Goal: Transaction & Acquisition: Book appointment/travel/reservation

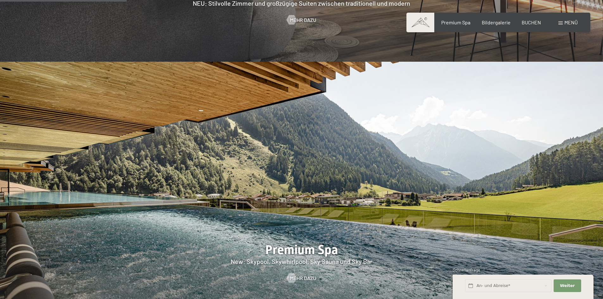
scroll to position [696, 0]
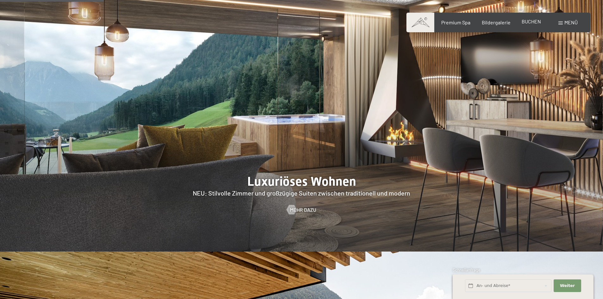
click at [530, 25] on div "BUCHEN" at bounding box center [531, 21] width 19 height 7
click at [524, 22] on span "BUCHEN" at bounding box center [531, 21] width 19 height 6
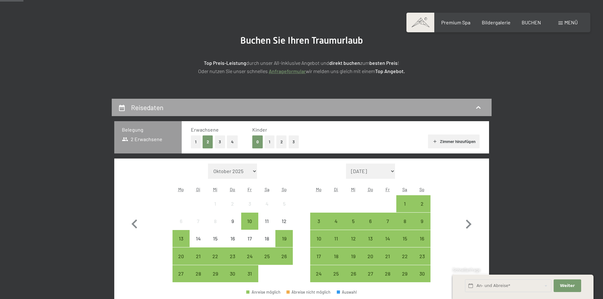
scroll to position [95, 0]
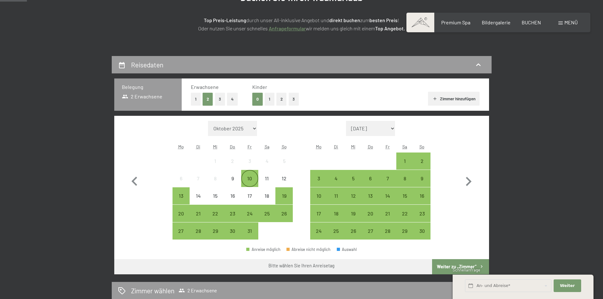
click at [253, 177] on div "10" at bounding box center [250, 184] width 16 height 16
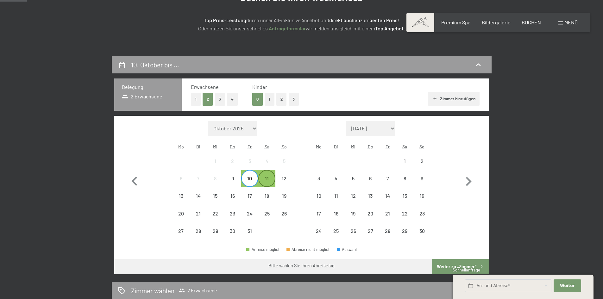
click at [263, 183] on div "11" at bounding box center [267, 184] width 16 height 16
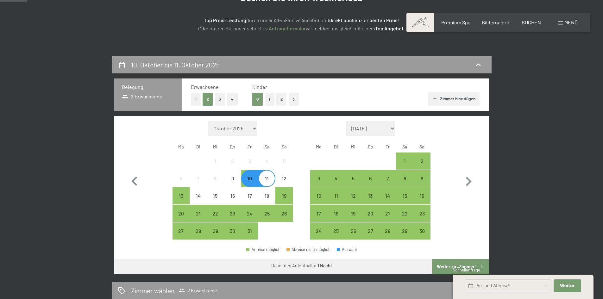
click at [247, 179] on div "10" at bounding box center [250, 184] width 16 height 16
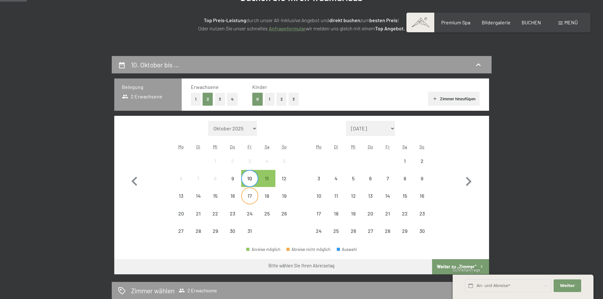
click at [251, 192] on div "17" at bounding box center [250, 196] width 16 height 16
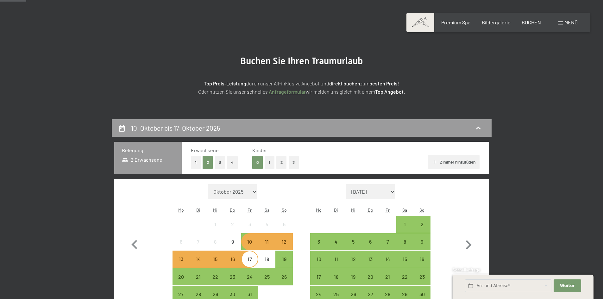
scroll to position [0, 0]
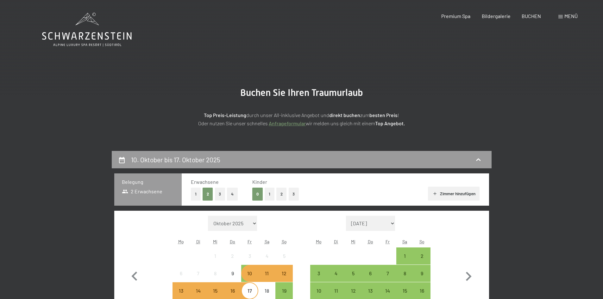
click at [81, 43] on icon at bounding box center [87, 30] width 90 height 34
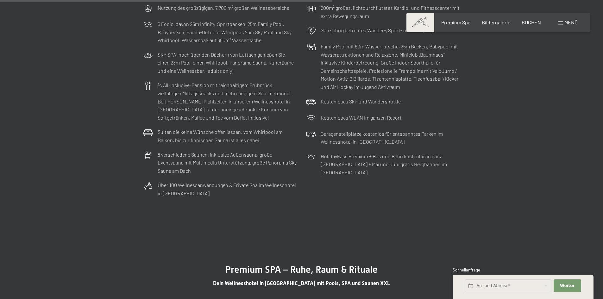
scroll to position [1994, 0]
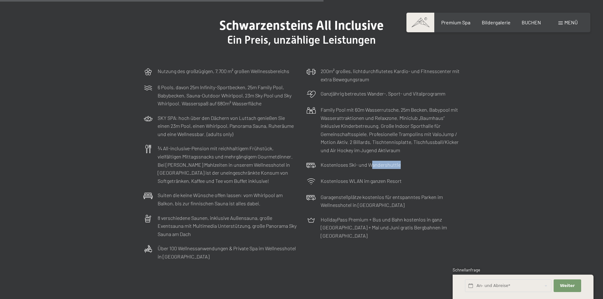
drag, startPoint x: 369, startPoint y: 180, endPoint x: 404, endPoint y: 178, distance: 34.6
click at [404, 174] on div "Kostenloses Ski- und Wandershuttle" at bounding box center [383, 166] width 160 height 16
click at [421, 190] on div "Kostenloses WLAN im ganzen Resort" at bounding box center [383, 182] width 160 height 16
